Goal: Task Accomplishment & Management: Manage account settings

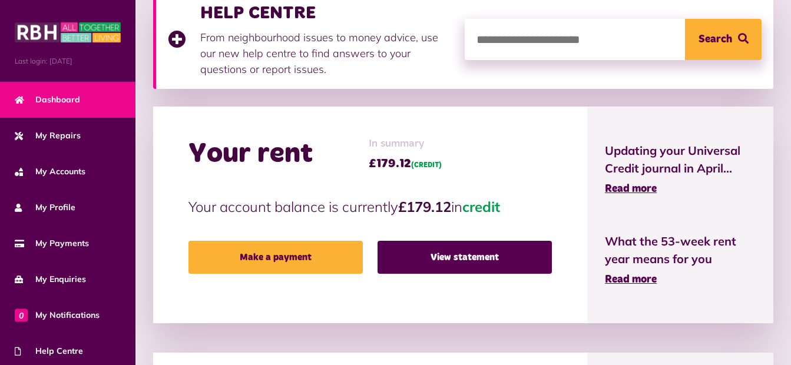
scroll to position [192, 0]
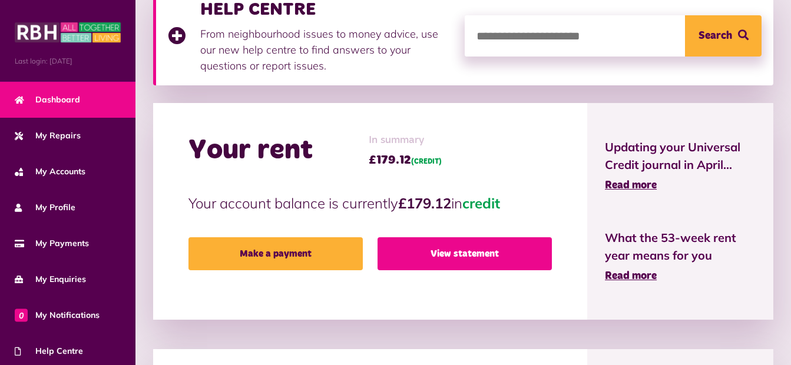
click at [499, 256] on link "View statement" at bounding box center [465, 253] width 174 height 33
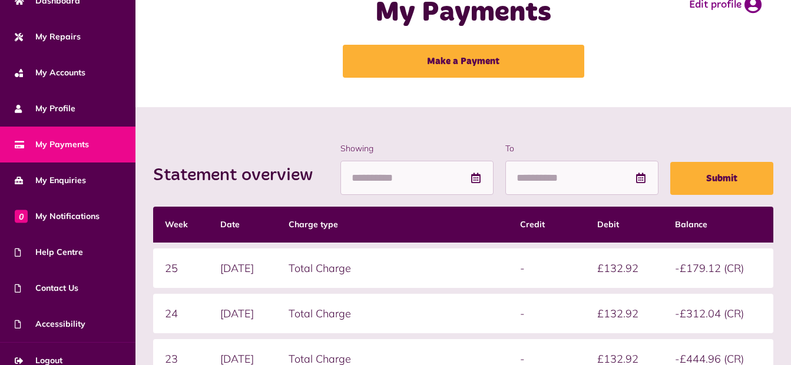
scroll to position [111, 0]
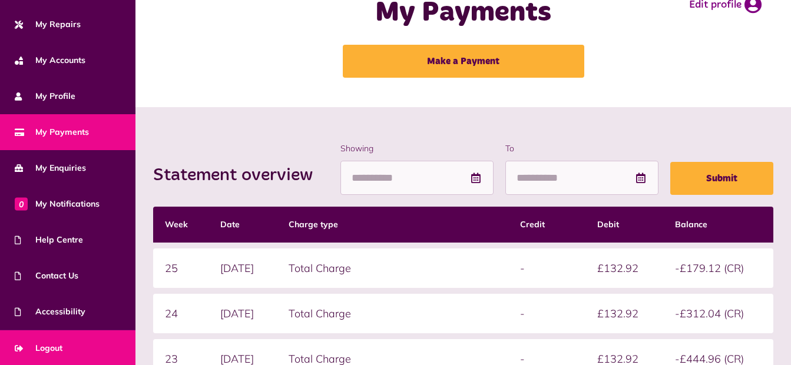
click at [48, 344] on span "Logout" at bounding box center [39, 348] width 48 height 12
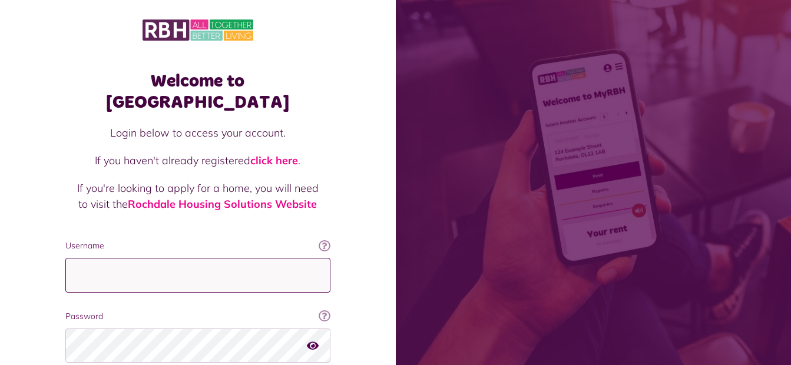
type input "**********"
click at [745, 83] on span at bounding box center [594, 182] width 396 height 365
